Goal: Task Accomplishment & Management: Complete application form

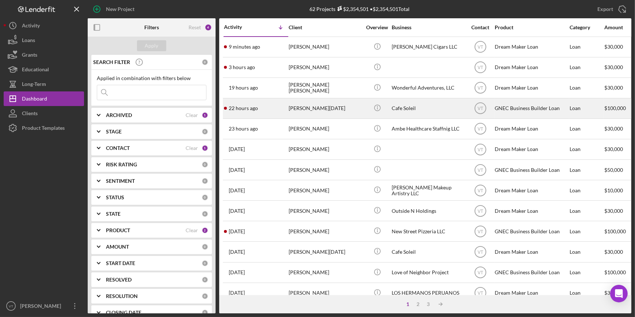
click at [270, 109] on div "22 hours ago [PERSON_NAME][DATE]" at bounding box center [256, 108] width 64 height 19
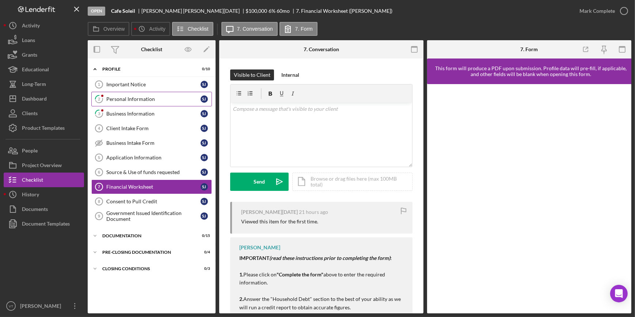
click at [123, 96] on div "Personal Information" at bounding box center [153, 99] width 94 height 6
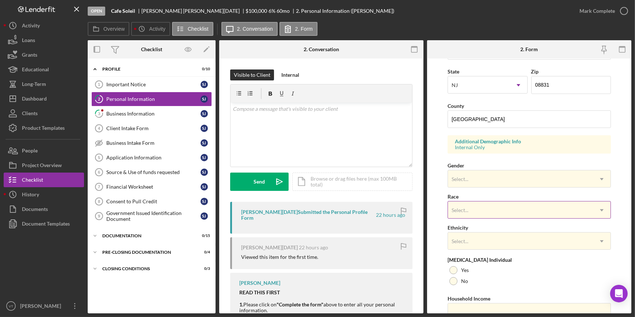
scroll to position [232, 0]
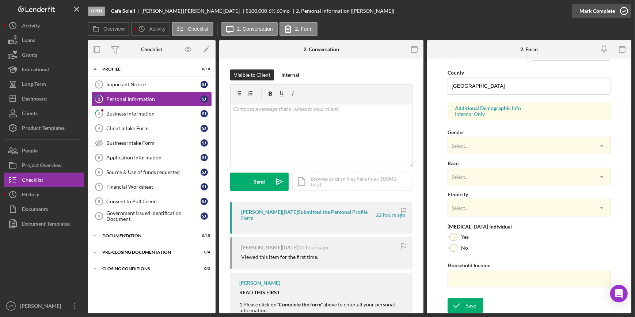
click at [595, 12] on div "Mark Complete" at bounding box center [597, 11] width 35 height 15
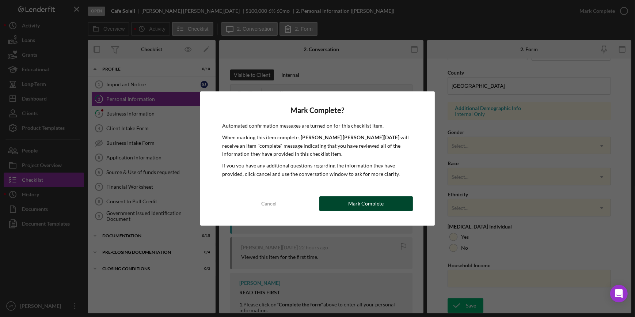
click at [339, 200] on button "Mark Complete" at bounding box center [366, 203] width 94 height 15
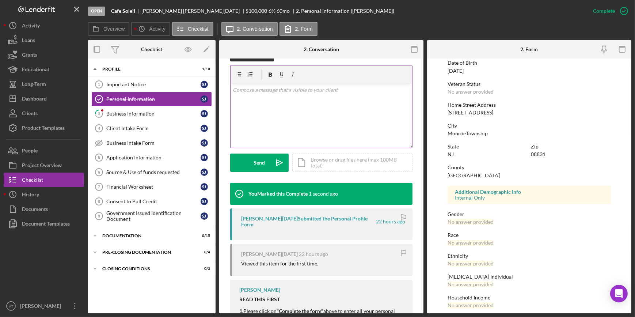
scroll to position [133, 0]
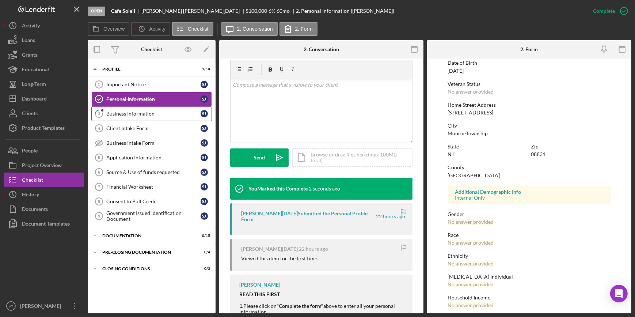
click at [120, 111] on div "Business Information" at bounding box center [153, 114] width 94 height 6
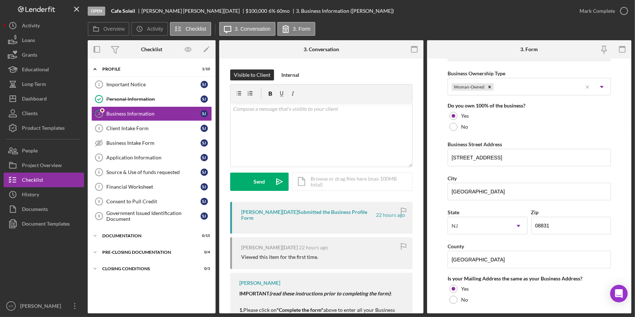
scroll to position [366, 0]
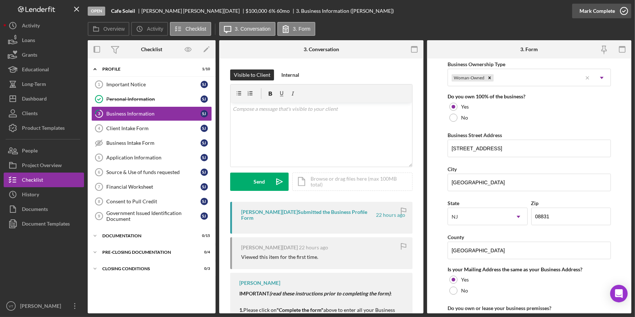
click at [627, 10] on icon "button" at bounding box center [624, 11] width 18 height 18
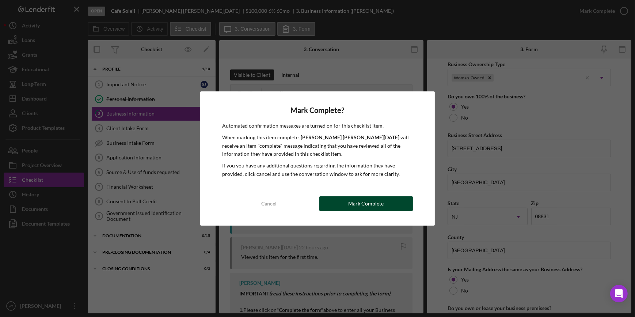
click at [363, 202] on div "Mark Complete" at bounding box center [365, 203] width 35 height 15
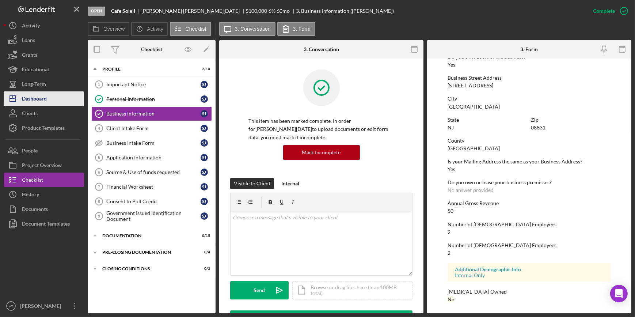
scroll to position [258, 0]
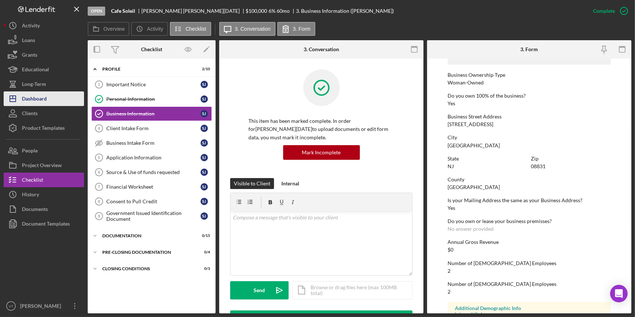
click at [45, 97] on div "Dashboard" at bounding box center [34, 99] width 25 height 16
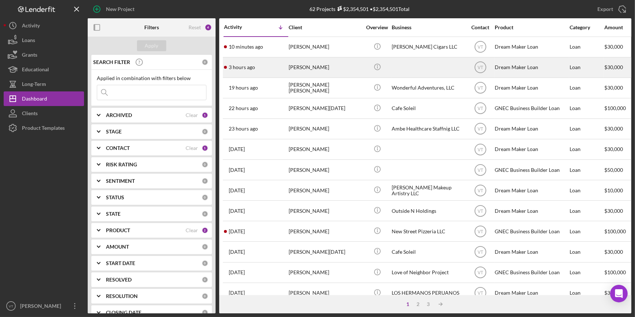
click at [273, 65] on div "3 hours ago Kia Jones" at bounding box center [256, 67] width 64 height 19
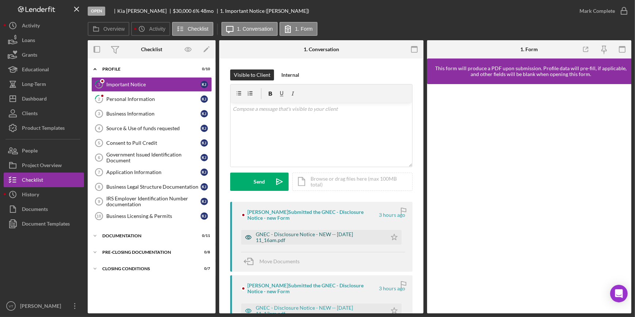
click at [304, 236] on div "GNEC - Disclosure Notice - NEW -- 2025-09-26 11_16am.pdf" at bounding box center [320, 237] width 128 height 12
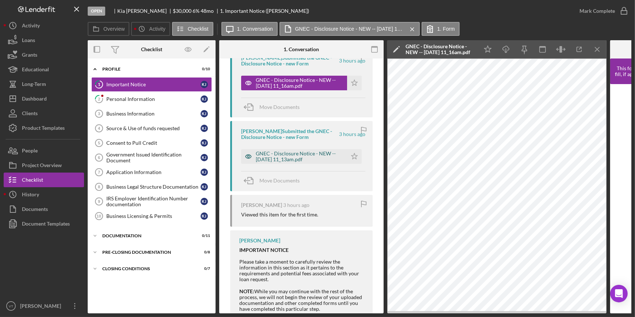
scroll to position [226, 0]
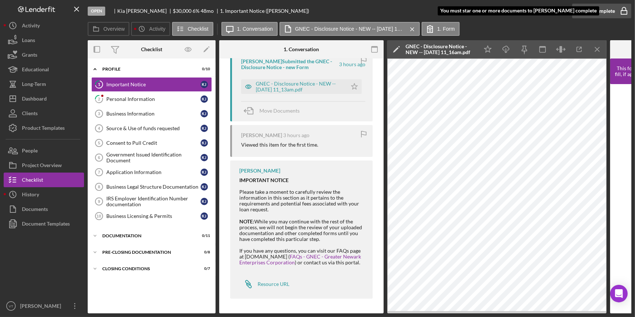
click at [582, 8] on div "Mark Complete" at bounding box center [597, 11] width 35 height 15
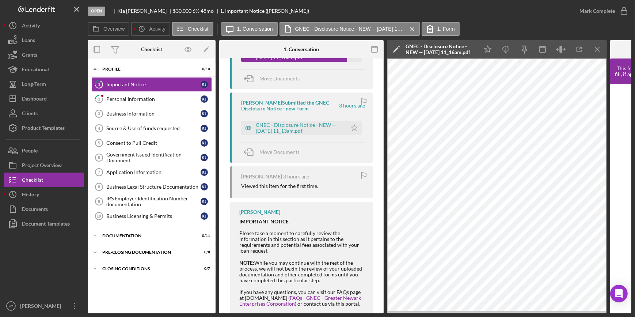
scroll to position [93, 0]
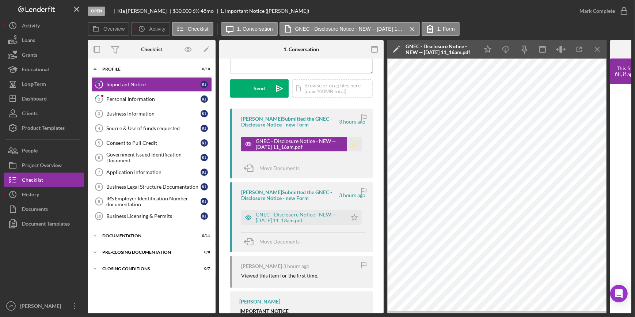
click at [353, 144] on icon "Icon/Star" at bounding box center [354, 144] width 15 height 15
click at [147, 95] on link "2 Personal Information K J" at bounding box center [151, 99] width 121 height 15
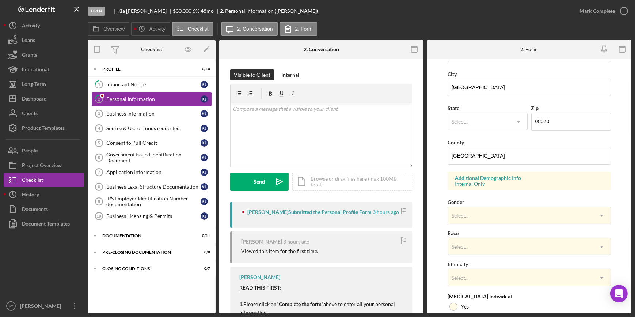
scroll to position [166, 0]
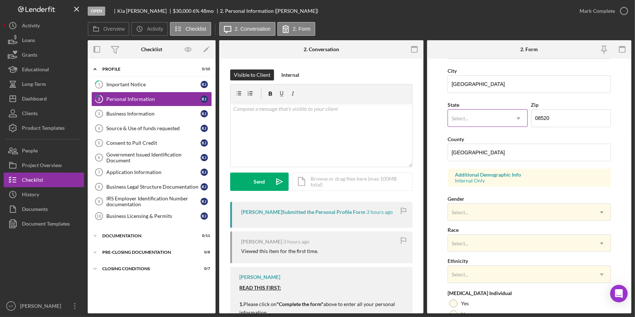
click at [510, 118] on icon "Icon/Dropdown Arrow" at bounding box center [519, 119] width 18 height 18
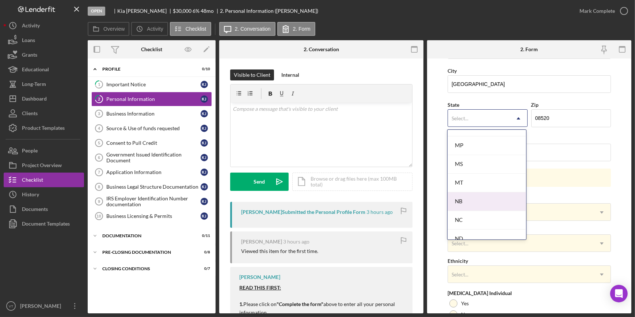
scroll to position [731, 0]
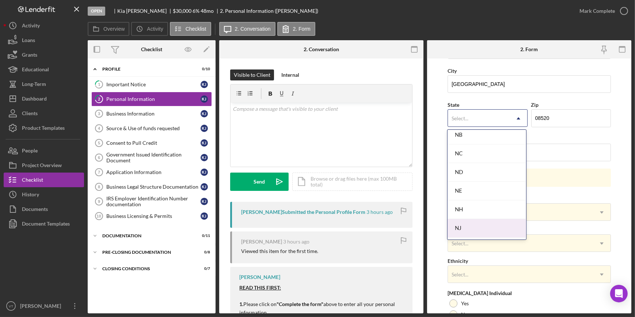
click at [467, 224] on div "NJ" at bounding box center [487, 228] width 78 height 19
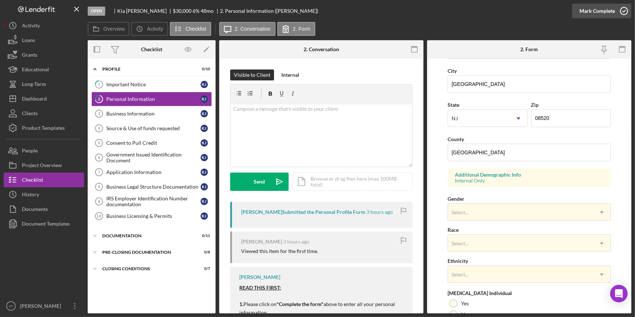
click at [586, 13] on div "Mark Complete" at bounding box center [597, 11] width 35 height 15
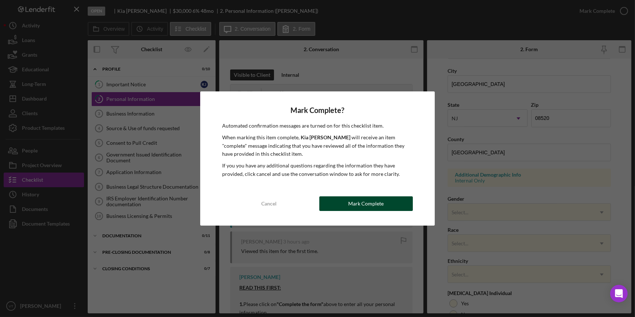
click at [377, 201] on div "Mark Complete" at bounding box center [365, 203] width 35 height 15
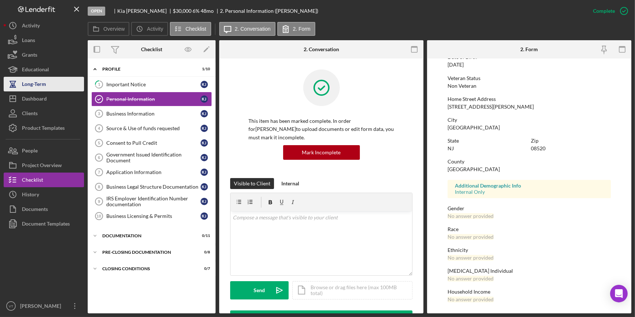
scroll to position [86, 0]
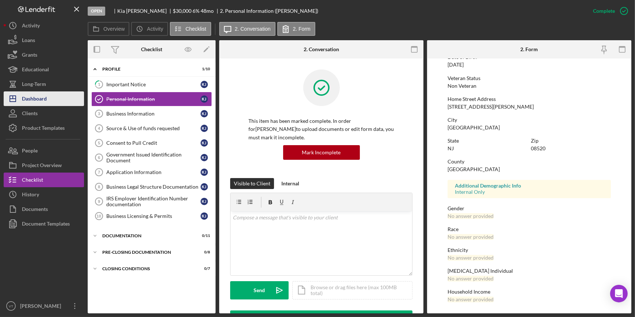
click at [55, 102] on button "Icon/Dashboard Dashboard" at bounding box center [44, 98] width 80 height 15
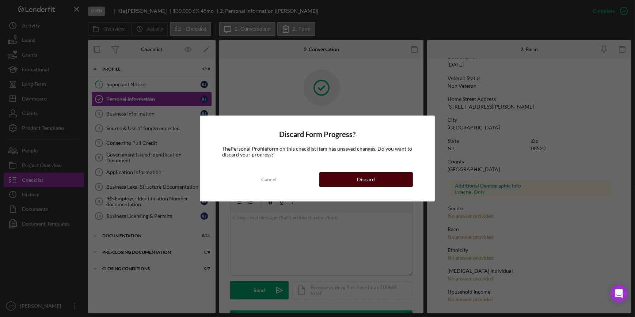
click at [341, 175] on button "Discard" at bounding box center [366, 179] width 94 height 15
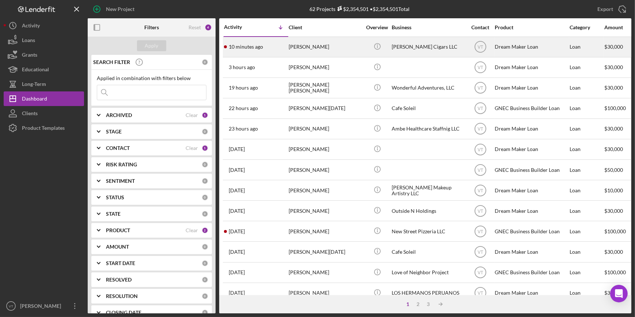
click at [277, 44] on div "10 minutes ago Binyam Tsehaye" at bounding box center [256, 46] width 64 height 19
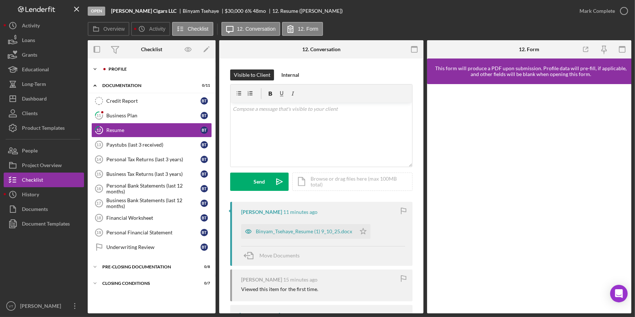
click at [99, 68] on icon "Icon/Expander" at bounding box center [95, 69] width 15 height 15
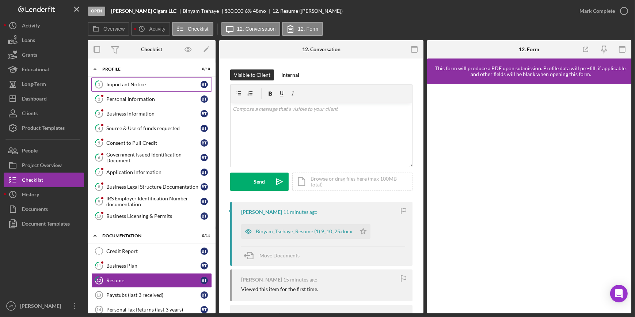
click at [155, 85] on div "Important Notice" at bounding box center [153, 85] width 94 height 6
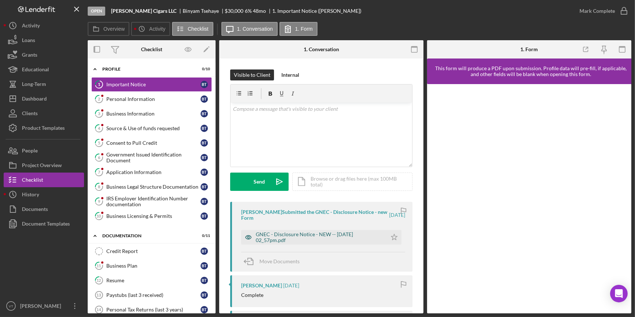
click at [292, 234] on div "GNEC - Disclosure Notice - NEW -- 2025-09-23 02_57pm.pdf" at bounding box center [320, 237] width 128 height 12
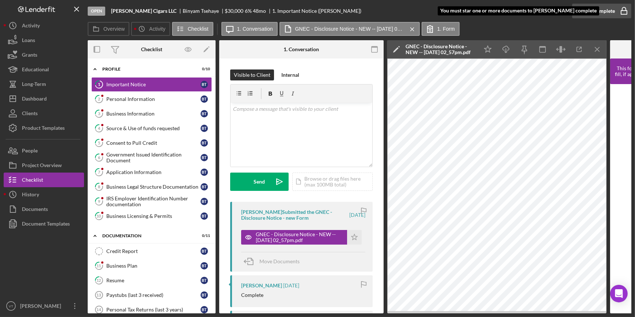
click at [617, 11] on icon "button" at bounding box center [624, 11] width 18 height 18
click at [354, 239] on icon "Icon/Star" at bounding box center [354, 237] width 15 height 15
click at [595, 7] on div "Mark Complete" at bounding box center [597, 11] width 35 height 15
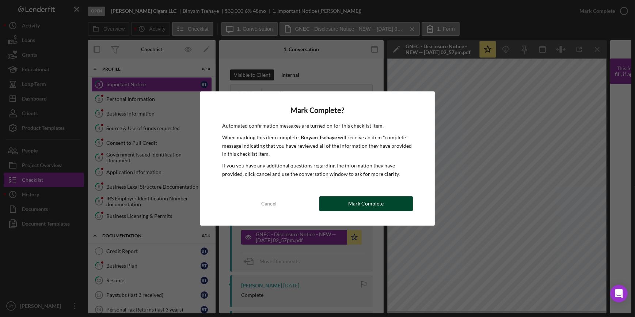
click at [350, 203] on div "Mark Complete" at bounding box center [365, 203] width 35 height 15
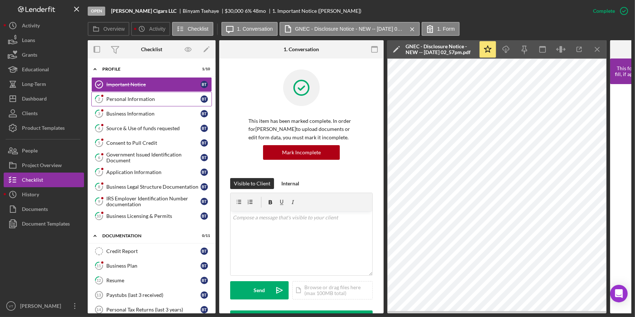
click at [154, 99] on div "Personal Information" at bounding box center [153, 99] width 94 height 6
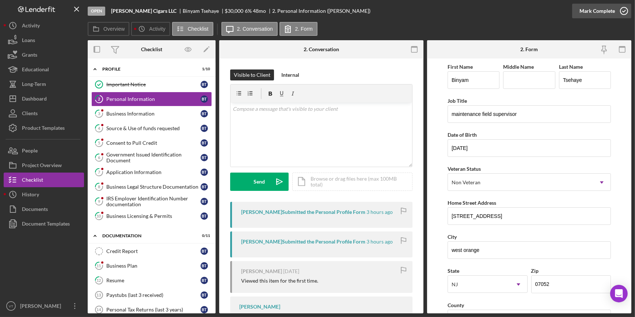
click at [599, 12] on div "Mark Complete" at bounding box center [597, 11] width 35 height 15
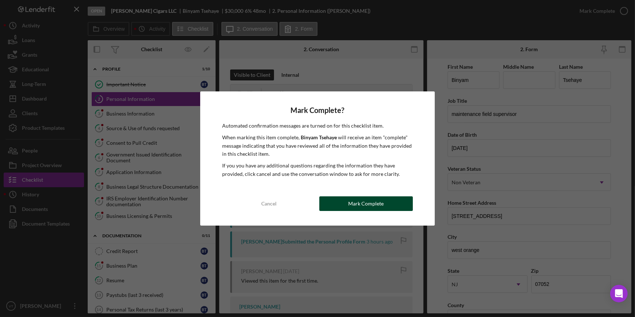
click at [380, 204] on div "Mark Complete" at bounding box center [365, 203] width 35 height 15
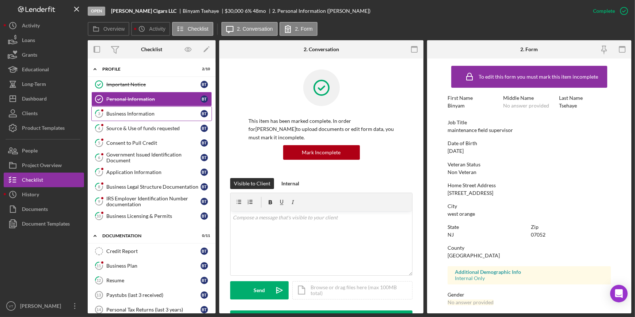
click at [141, 114] on div "Business Information" at bounding box center [153, 114] width 94 height 6
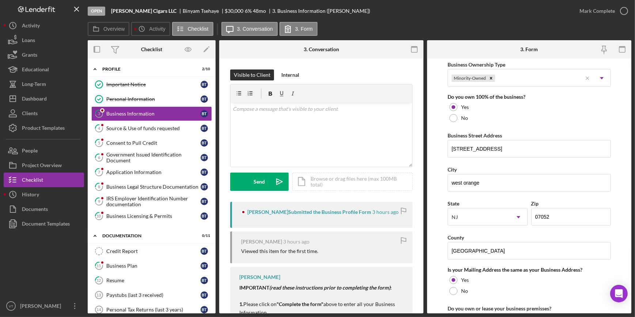
scroll to position [398, 0]
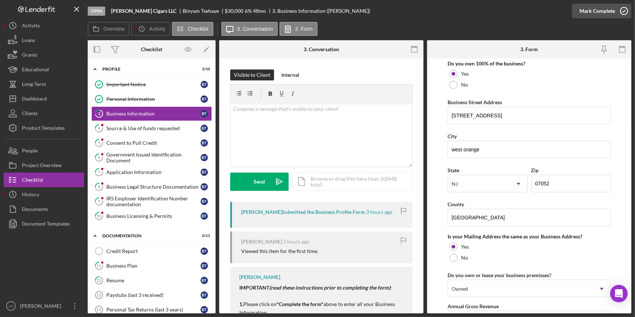
click at [594, 6] on div "Mark Complete" at bounding box center [597, 11] width 35 height 15
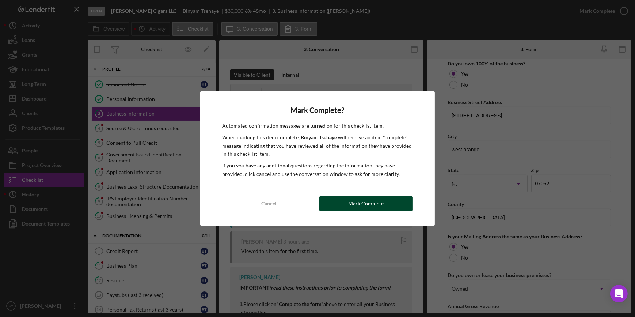
click at [374, 198] on div "Mark Complete" at bounding box center [365, 203] width 35 height 15
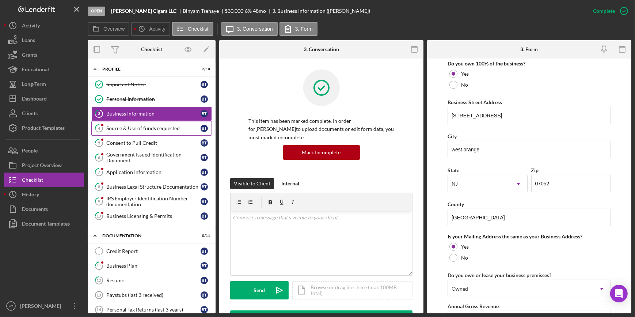
scroll to position [291, 0]
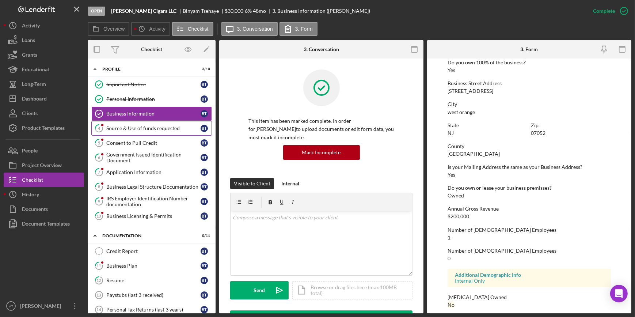
click at [166, 127] on div "Source & Use of funds requested" at bounding box center [153, 128] width 94 height 6
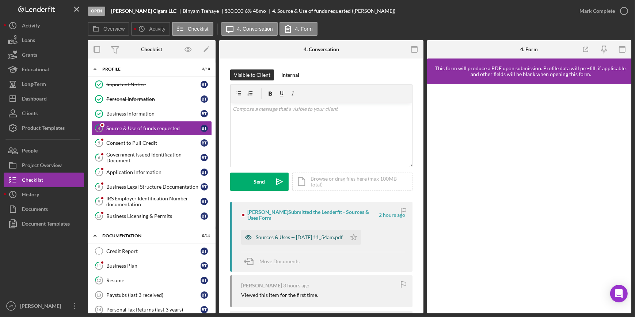
click at [300, 238] on div "Sources & Uses -- [DATE] 11_54am.pdf" at bounding box center [299, 237] width 87 height 6
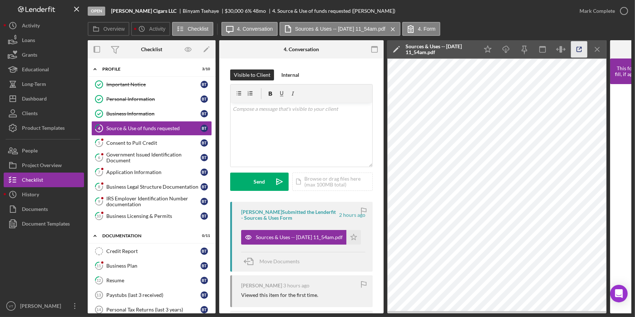
click at [581, 46] on icon "button" at bounding box center [579, 49] width 16 height 16
click at [604, 12] on div "Mark Complete" at bounding box center [597, 11] width 35 height 15
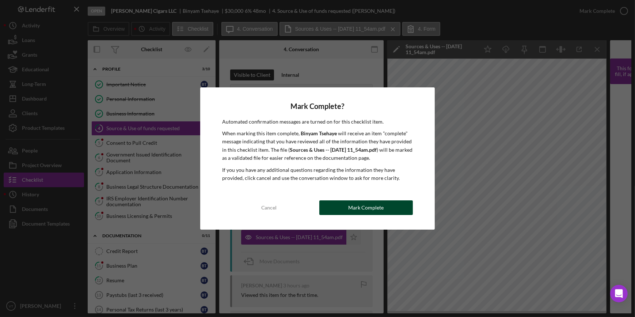
click at [325, 208] on button "Mark Complete" at bounding box center [366, 207] width 94 height 15
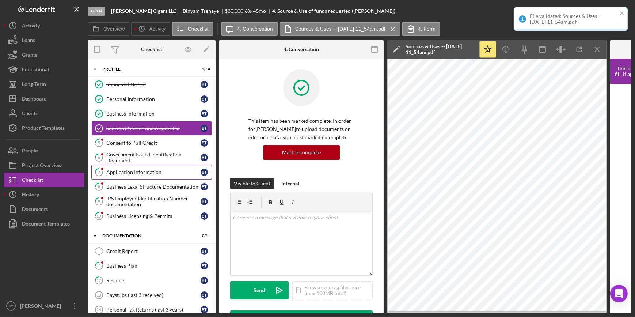
click at [124, 168] on link "7 Application Information B T" at bounding box center [151, 172] width 121 height 15
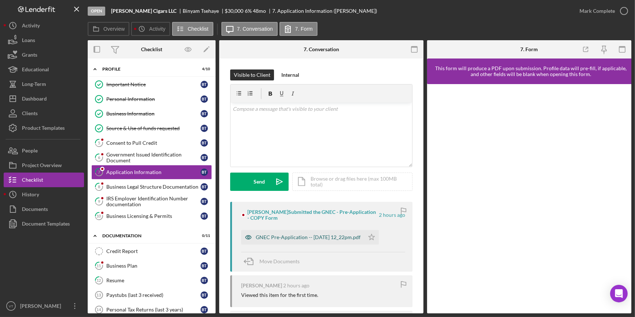
click at [306, 235] on div "GNEC Pre-Application -- 2025-09-26 12_22pm.pdf" at bounding box center [308, 237] width 105 height 6
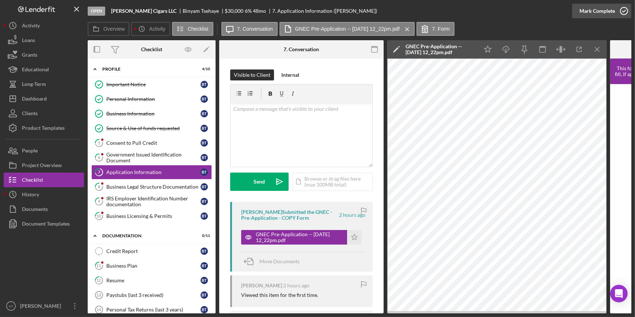
click at [600, 6] on div "Mark Complete" at bounding box center [597, 11] width 35 height 15
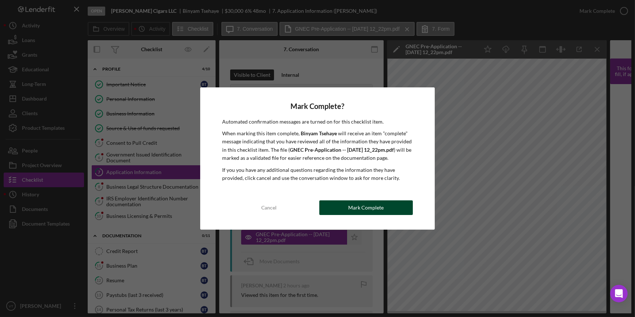
click at [392, 205] on button "Mark Complete" at bounding box center [366, 207] width 94 height 15
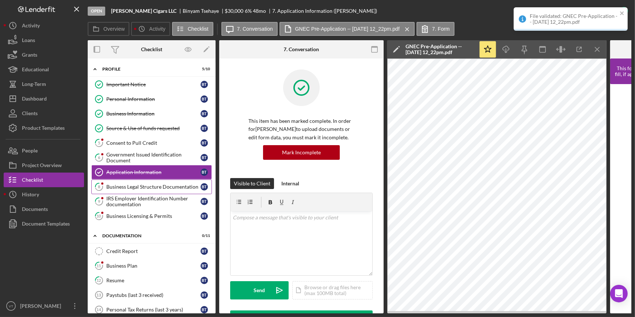
click at [139, 189] on div "Business Legal Structure Documentation" at bounding box center [153, 187] width 94 height 6
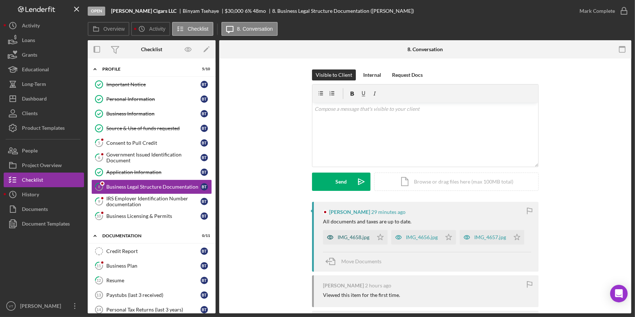
click at [350, 240] on div "IMG_4658.jpg" at bounding box center [348, 237] width 50 height 15
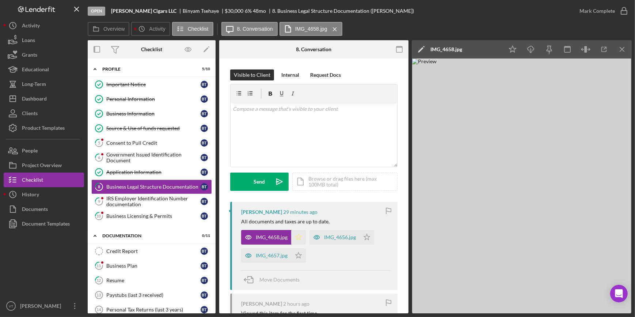
click at [295, 235] on icon "Icon/Star" at bounding box center [298, 237] width 15 height 15
click at [325, 235] on div "IMG_4656.jpg" at bounding box center [340, 237] width 32 height 6
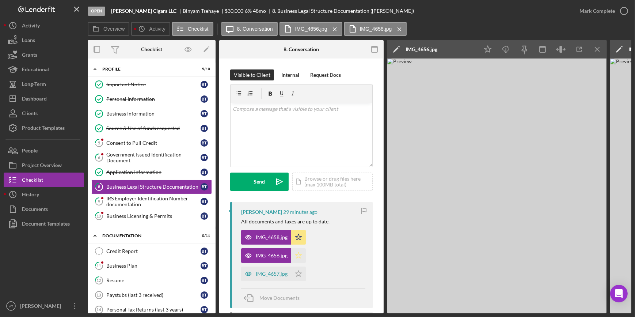
click at [299, 255] on icon "Icon/Star" at bounding box center [298, 255] width 15 height 15
click at [277, 272] on div "IMG_4657.jpg" at bounding box center [272, 274] width 32 height 6
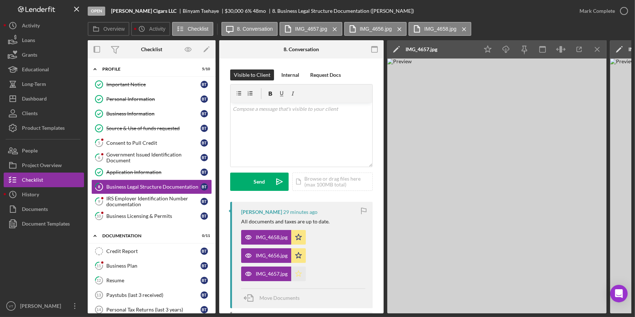
click at [296, 275] on icon "Icon/Star" at bounding box center [298, 273] width 15 height 15
click at [603, 10] on div "Mark Complete" at bounding box center [597, 11] width 35 height 15
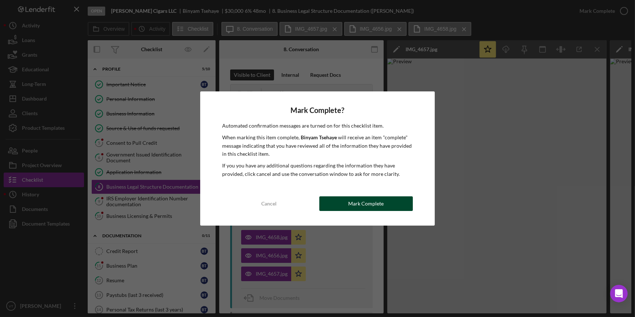
click at [377, 201] on div "Mark Complete" at bounding box center [365, 203] width 35 height 15
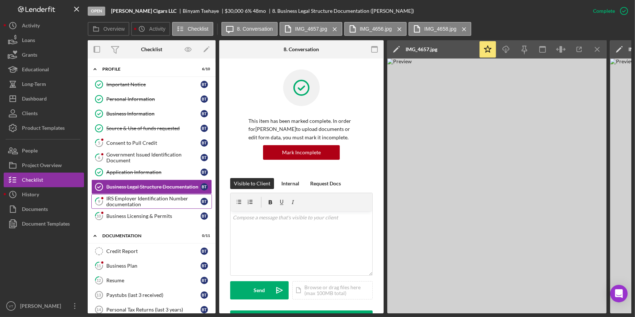
click at [164, 199] on div "IRS Employer Identification Number documentation" at bounding box center [153, 202] width 94 height 12
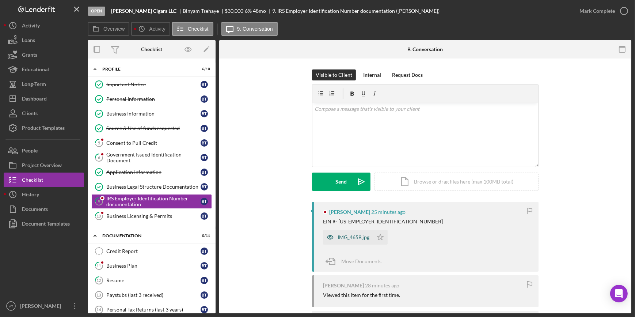
click at [349, 231] on div "IMG_4659.jpg" at bounding box center [348, 237] width 50 height 15
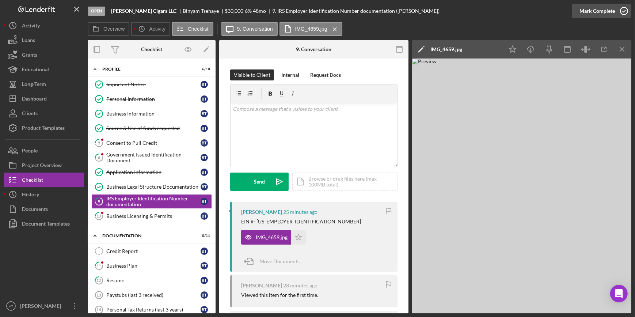
click at [607, 7] on div "Mark Complete" at bounding box center [597, 11] width 35 height 15
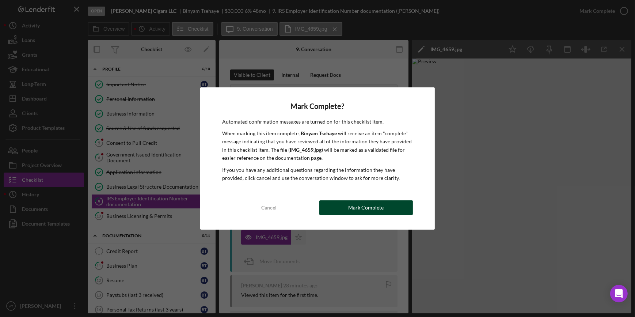
click at [348, 207] on button "Mark Complete" at bounding box center [366, 207] width 94 height 15
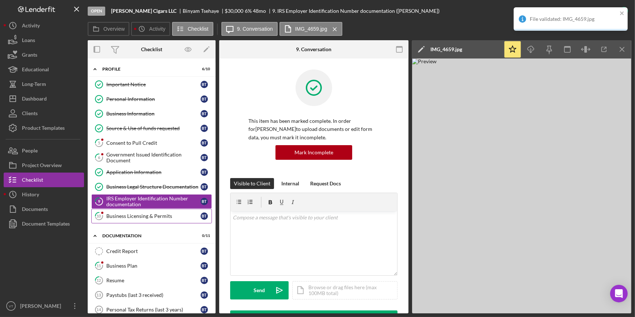
click at [145, 215] on div "Business Licensing & Permits" at bounding box center [153, 216] width 94 height 6
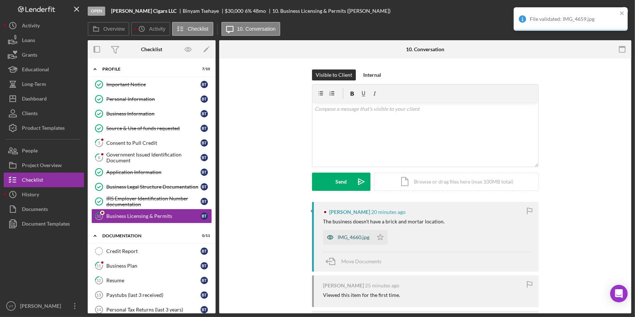
click at [360, 244] on div "IMG_4660.jpg" at bounding box center [348, 237] width 50 height 15
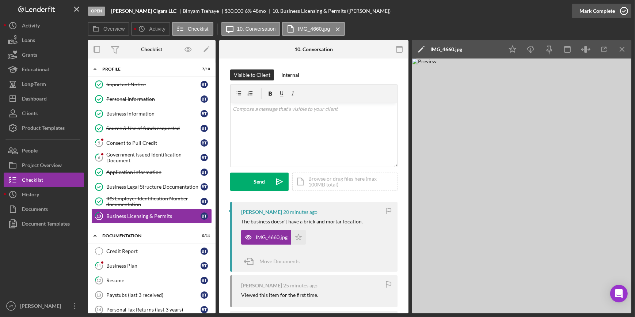
click at [603, 16] on div "Mark Complete" at bounding box center [597, 11] width 35 height 15
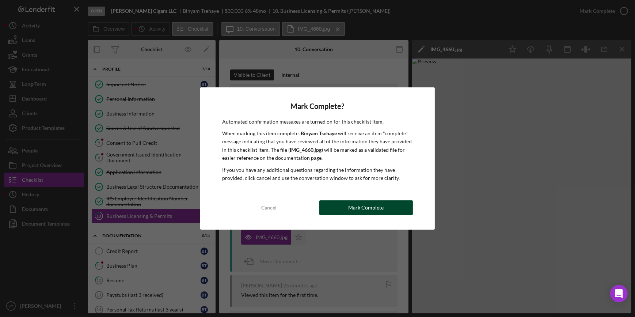
click at [391, 210] on button "Mark Complete" at bounding box center [366, 207] width 94 height 15
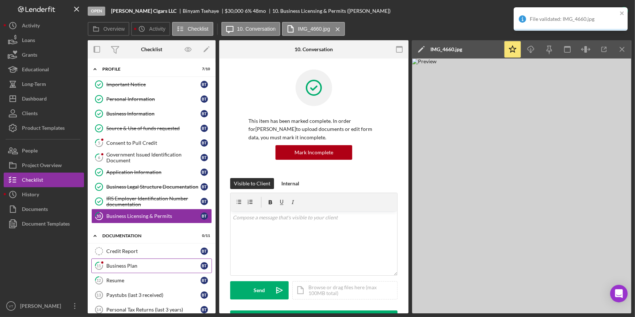
click at [136, 261] on link "11 Business Plan B T" at bounding box center [151, 265] width 121 height 15
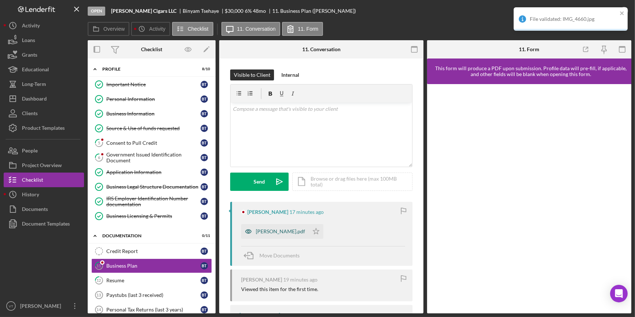
click at [288, 226] on div "Benny_Cigars_Business_Plan.pdf" at bounding box center [275, 231] width 68 height 15
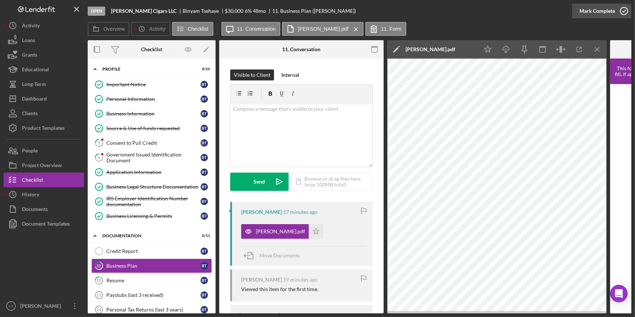
click at [596, 10] on div "Mark Complete" at bounding box center [597, 11] width 35 height 15
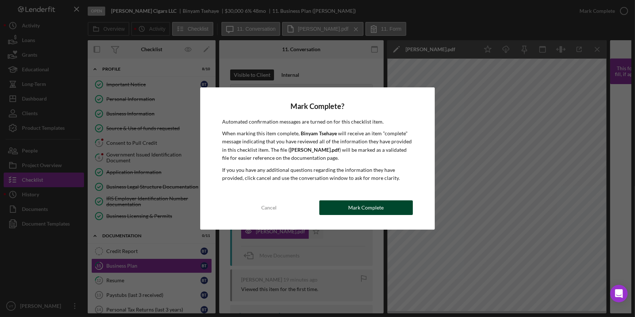
click at [371, 208] on div "Mark Complete" at bounding box center [365, 207] width 35 height 15
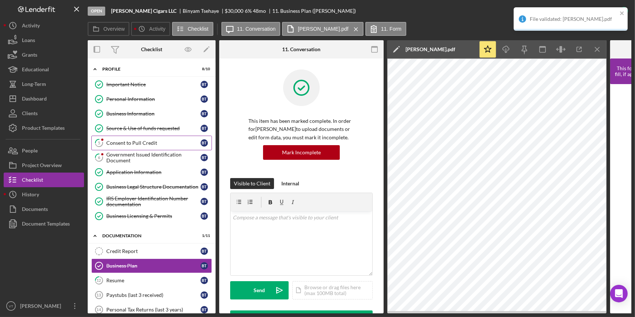
click at [148, 147] on link "5 Consent to Pull Credit B T" at bounding box center [151, 143] width 121 height 15
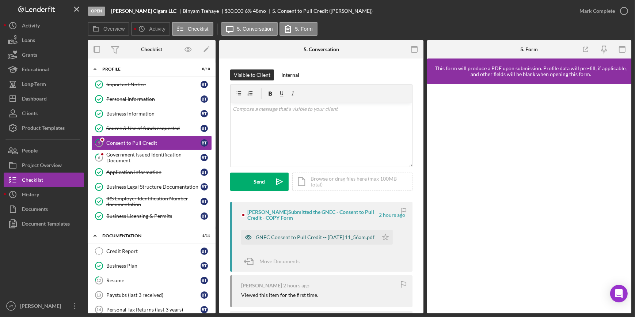
click at [304, 236] on div "GNEC Consent to Pull Credit -- 2025-09-26 11_56am.pdf" at bounding box center [315, 237] width 119 height 6
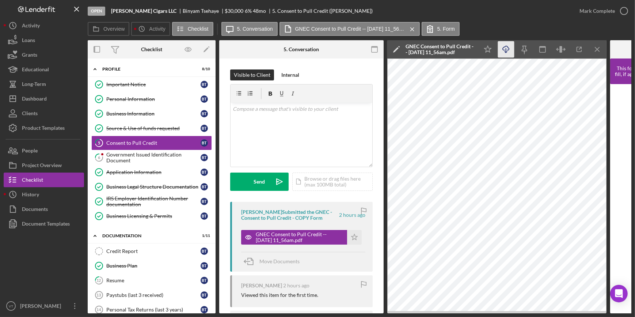
click at [507, 50] on icon "Icon/Download" at bounding box center [506, 49] width 16 height 16
click at [607, 8] on div "Mark Complete" at bounding box center [597, 11] width 35 height 15
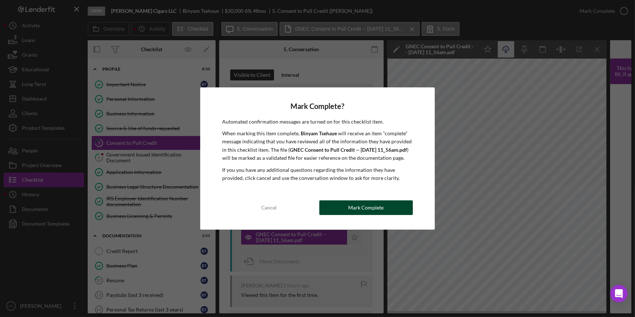
click at [348, 212] on button "Mark Complete" at bounding box center [366, 207] width 94 height 15
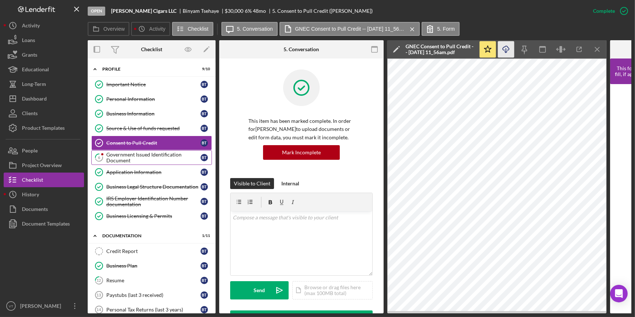
click at [139, 155] on div "Government Issued Identification Document" at bounding box center [153, 158] width 94 height 12
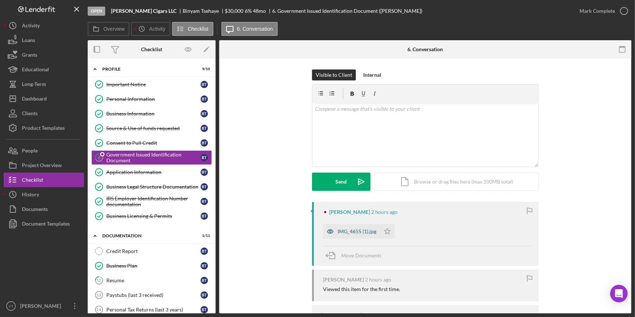
click at [358, 232] on div "IMG_4655 (1).jpg" at bounding box center [357, 231] width 39 height 6
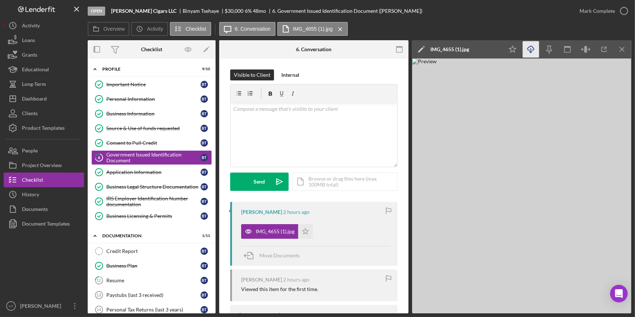
click at [527, 50] on icon "Icon/Download" at bounding box center [531, 49] width 16 height 16
click at [462, 24] on div "Overview Icon/History Activity Checklist Icon/Message 6. Conversation IMG_4655 …" at bounding box center [360, 29] width 544 height 15
click at [618, 7] on icon "button" at bounding box center [624, 11] width 18 height 18
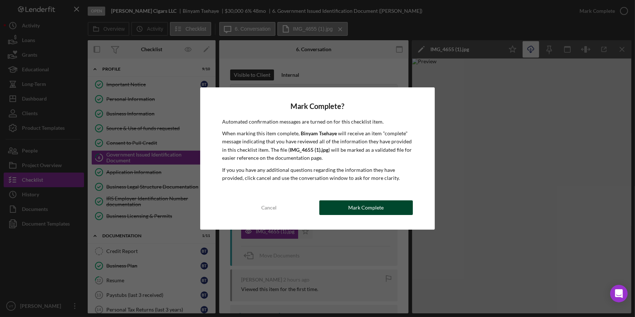
click at [355, 210] on div "Mark Complete" at bounding box center [365, 207] width 35 height 15
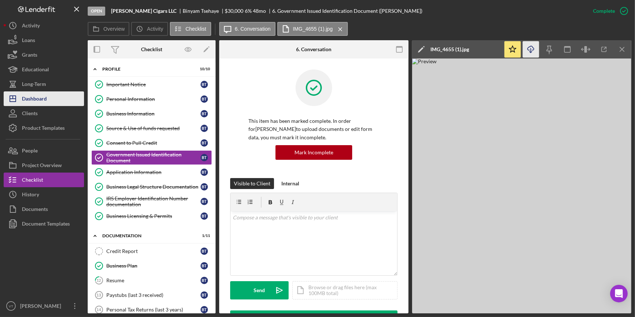
click at [45, 101] on div "Dashboard" at bounding box center [34, 99] width 25 height 16
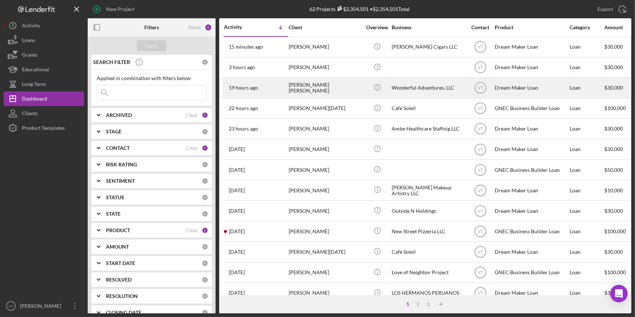
click at [326, 95] on div "Viviana Angel Ospina" at bounding box center [325, 87] width 73 height 19
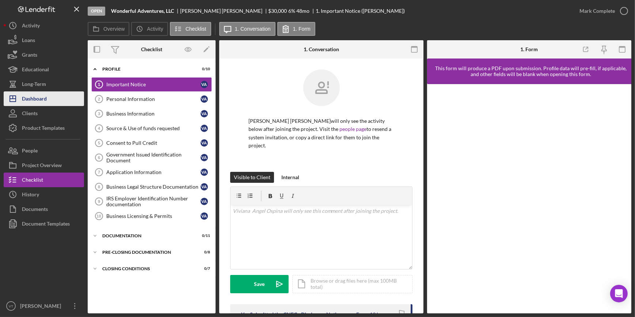
click at [43, 96] on div "Dashboard" at bounding box center [34, 99] width 25 height 16
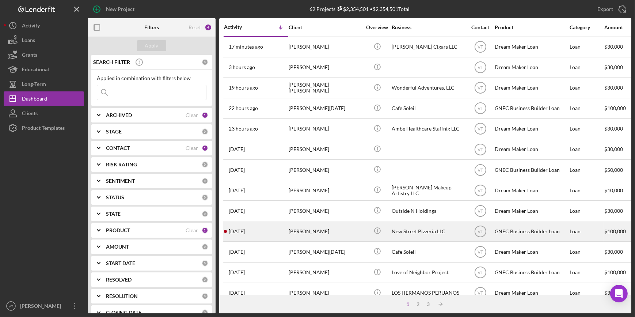
click at [296, 227] on div "Joshua Miller" at bounding box center [325, 231] width 73 height 19
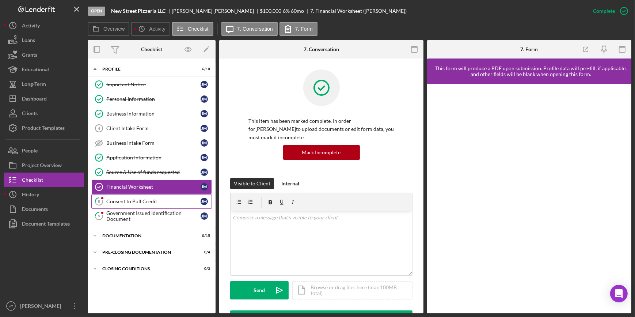
click at [157, 202] on div "Consent to Pull Credit" at bounding box center [153, 201] width 94 height 6
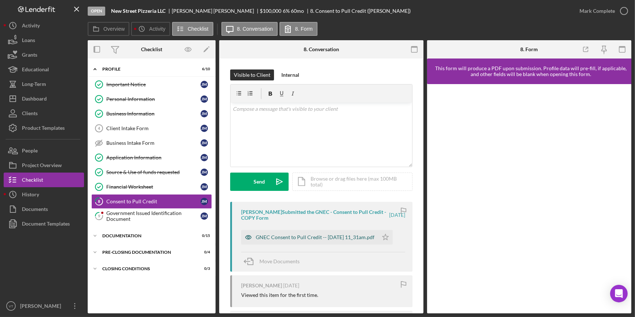
scroll to position [33, 0]
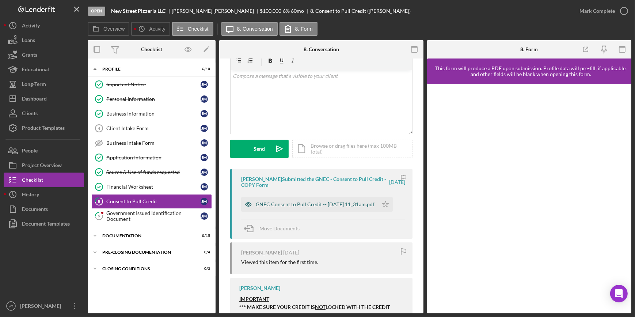
click at [286, 201] on div "GNEC Consent to Pull Credit -- 2025-09-25 11_31am.pdf" at bounding box center [315, 204] width 119 height 6
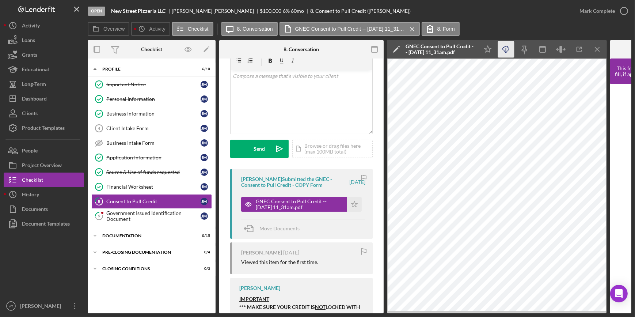
click at [511, 49] on icon "Icon/Download" at bounding box center [506, 49] width 16 height 16
click at [582, 10] on div "Mark Complete" at bounding box center [597, 11] width 35 height 15
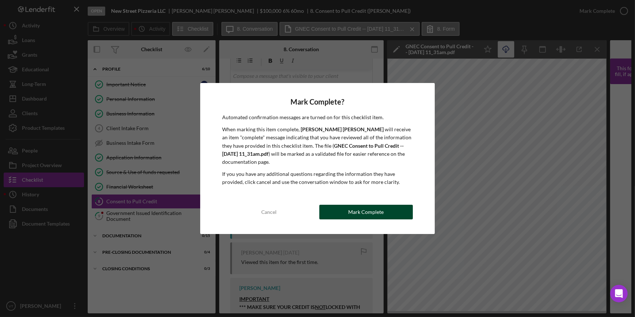
click at [340, 210] on button "Mark Complete" at bounding box center [366, 212] width 94 height 15
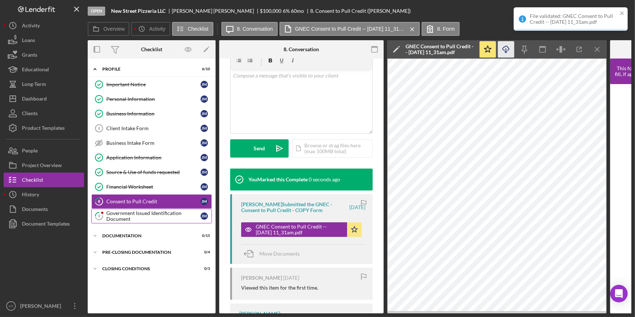
scroll to position [142, 0]
click at [149, 215] on div "Government Issued Identification Document" at bounding box center [153, 216] width 94 height 12
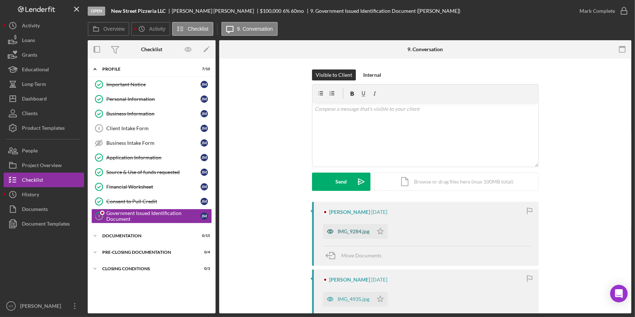
click at [354, 230] on div "IMG_9284.jpg" at bounding box center [354, 231] width 32 height 6
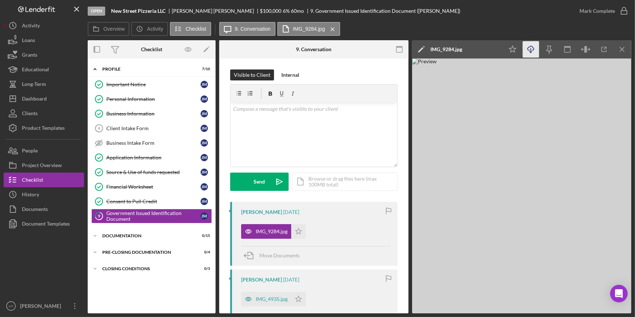
click at [528, 53] on icon "Icon/Download" at bounding box center [531, 49] width 16 height 16
click at [440, 21] on div "Open New Street Pizzeria LLC Joshua Miller $100,000 $100,000 6 % 60 mo 9. Gover…" at bounding box center [330, 11] width 485 height 22
click at [529, 51] on icon "Icon/Download" at bounding box center [531, 49] width 16 height 16
click at [406, 27] on div "Overview Icon/History Activity Checklist Icon/Message 9. Conversation IMG_9284.…" at bounding box center [360, 29] width 544 height 15
click at [599, 9] on div "Mark Complete" at bounding box center [597, 11] width 35 height 15
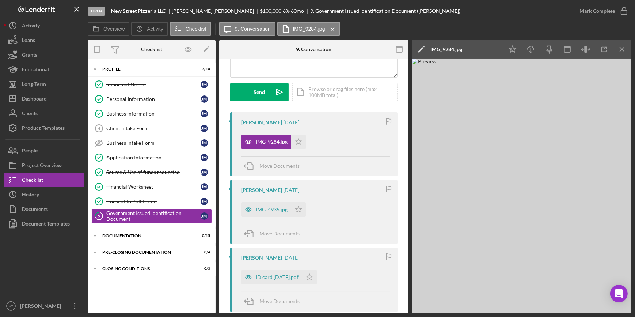
scroll to position [99, 0]
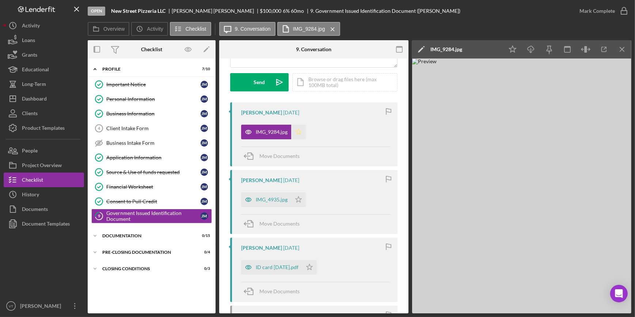
click at [297, 130] on icon "Icon/Star" at bounding box center [298, 132] width 15 height 15
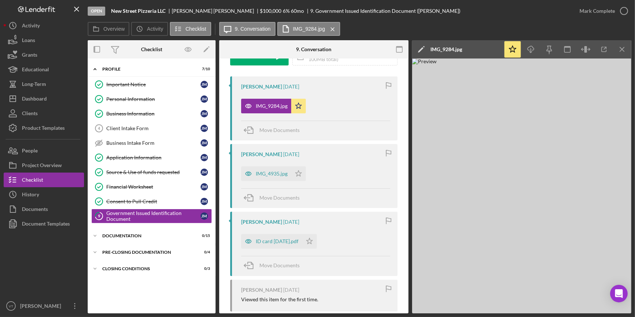
scroll to position [166, 0]
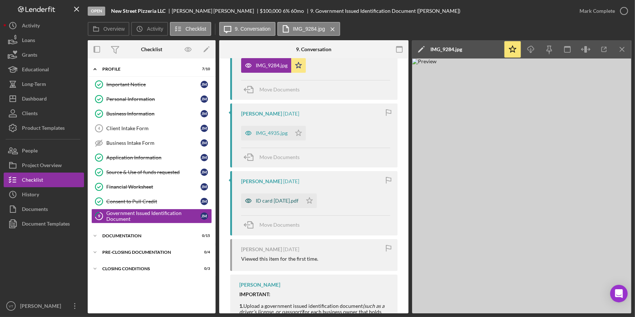
click at [287, 200] on div "ID card Jun 18, 2025.pdf" at bounding box center [277, 201] width 43 height 6
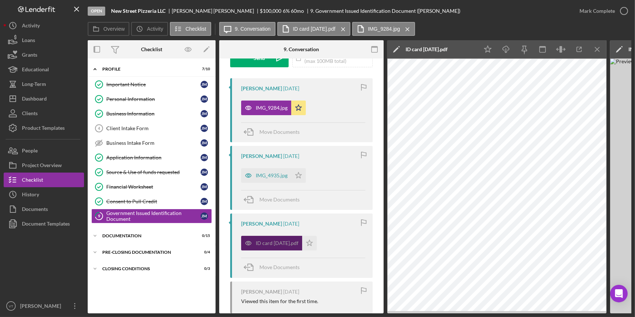
scroll to position [123, 0]
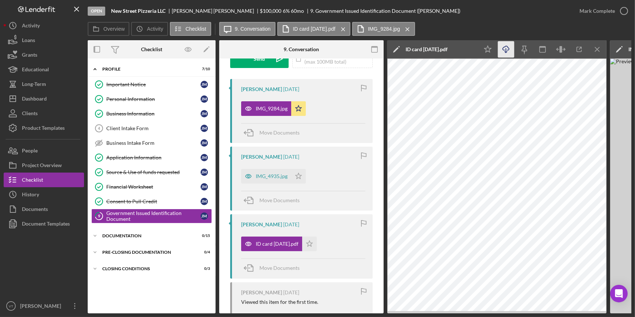
click at [501, 51] on icon "Icon/Download" at bounding box center [506, 49] width 16 height 16
click at [280, 179] on div "IMG_4935.jpg" at bounding box center [272, 176] width 32 height 6
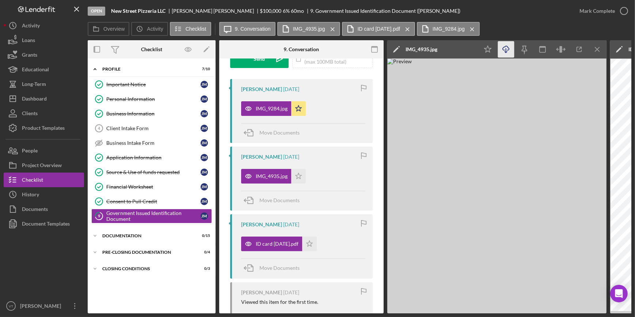
click at [506, 48] on icon "Icon/Download" at bounding box center [506, 49] width 16 height 16
click at [294, 171] on icon "Icon/Star" at bounding box center [298, 176] width 15 height 15
click at [317, 243] on icon "Icon/Star" at bounding box center [309, 243] width 15 height 15
click at [615, 7] on icon "button" at bounding box center [624, 11] width 18 height 18
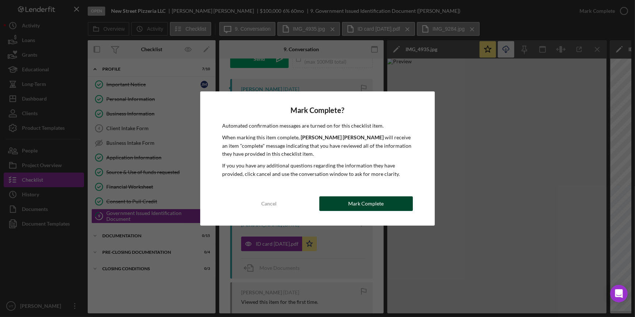
click at [355, 201] on div "Mark Complete" at bounding box center [365, 203] width 35 height 15
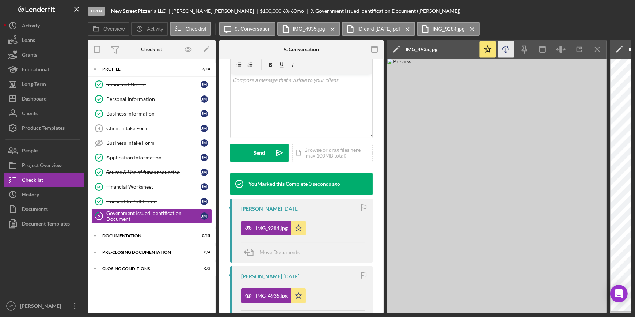
scroll to position [231, 0]
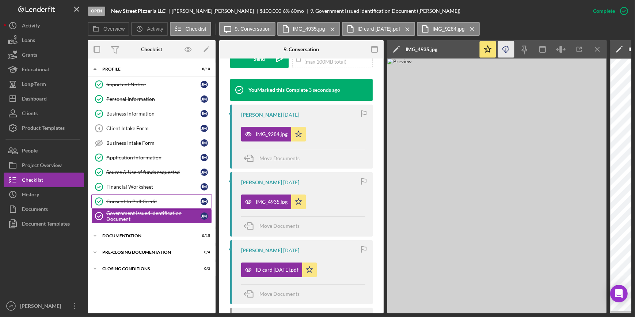
click at [156, 200] on div "Consent to Pull Credit" at bounding box center [153, 201] width 94 height 6
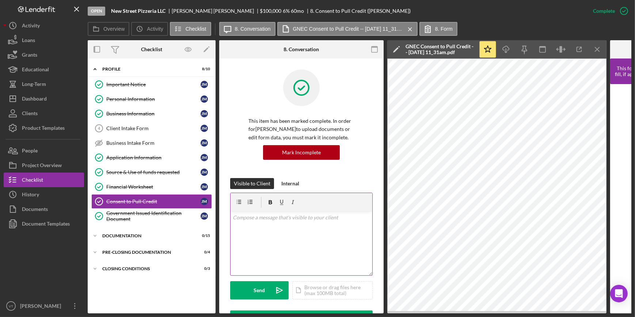
click at [250, 224] on div "v Color teal Color pink Remove color Add row above Add row below Add column bef…" at bounding box center [302, 243] width 142 height 64
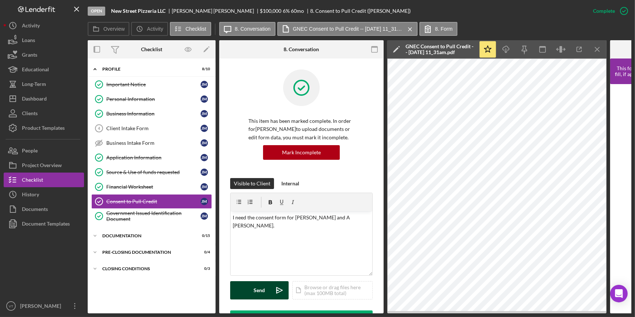
click at [273, 285] on icon "Icon/icon-invite-send" at bounding box center [279, 290] width 18 height 18
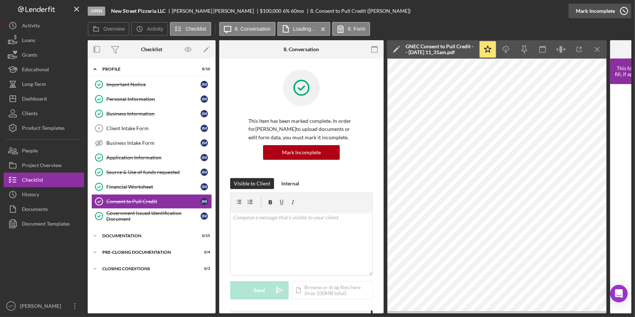
click at [597, 12] on div "Mark Incomplete" at bounding box center [595, 11] width 39 height 15
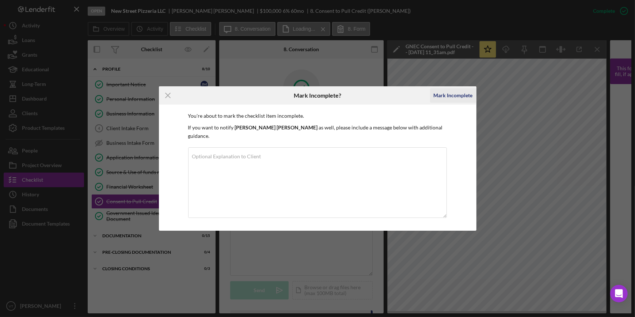
click at [437, 101] on div "Mark Incomplete" at bounding box center [453, 95] width 39 height 15
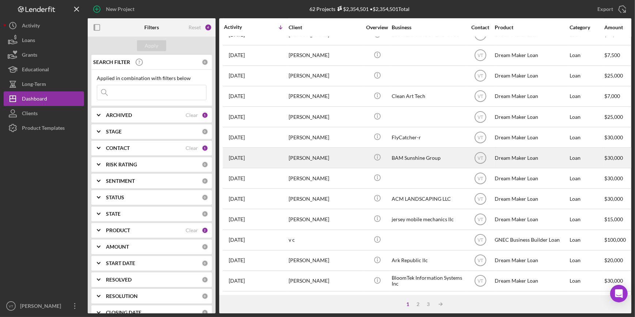
scroll to position [264, 0]
